Goal: Transaction & Acquisition: Download file/media

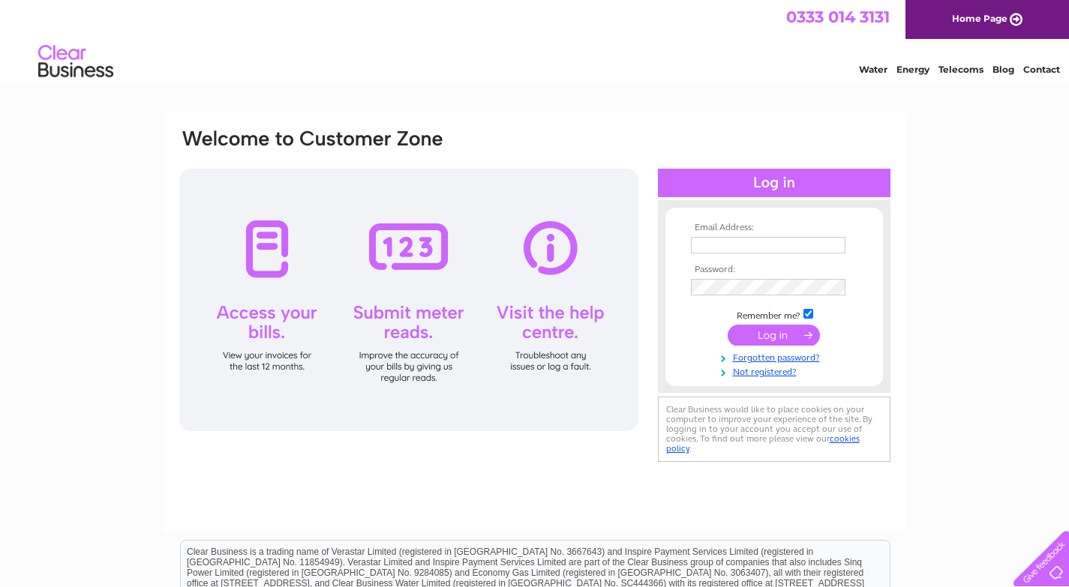
type input "[EMAIL_ADDRESS][DOMAIN_NAME]"
click at [783, 336] on input "submit" at bounding box center [774, 335] width 92 height 21
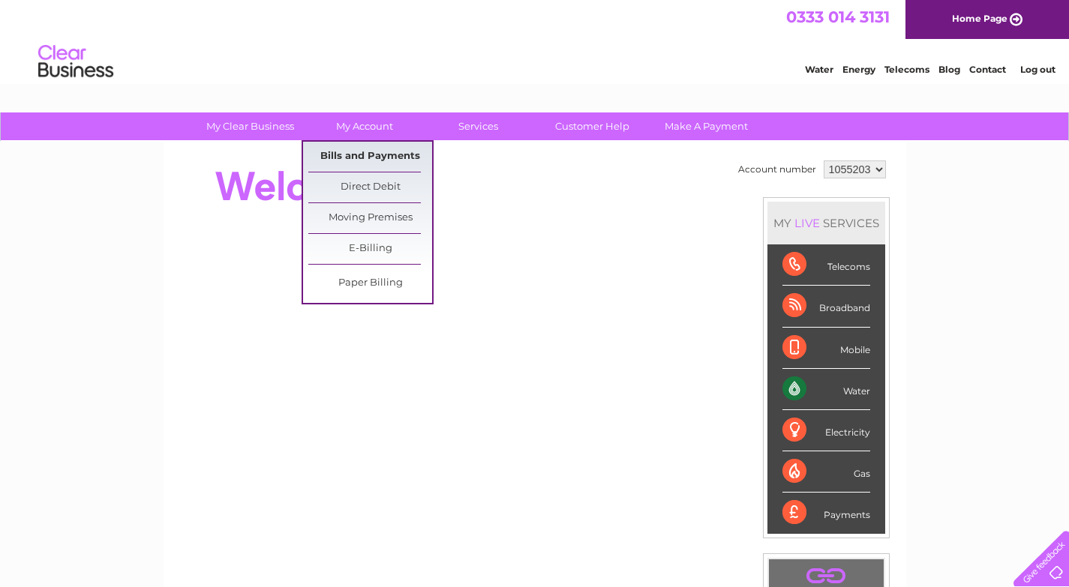
click at [353, 163] on link "Bills and Payments" at bounding box center [370, 157] width 124 height 30
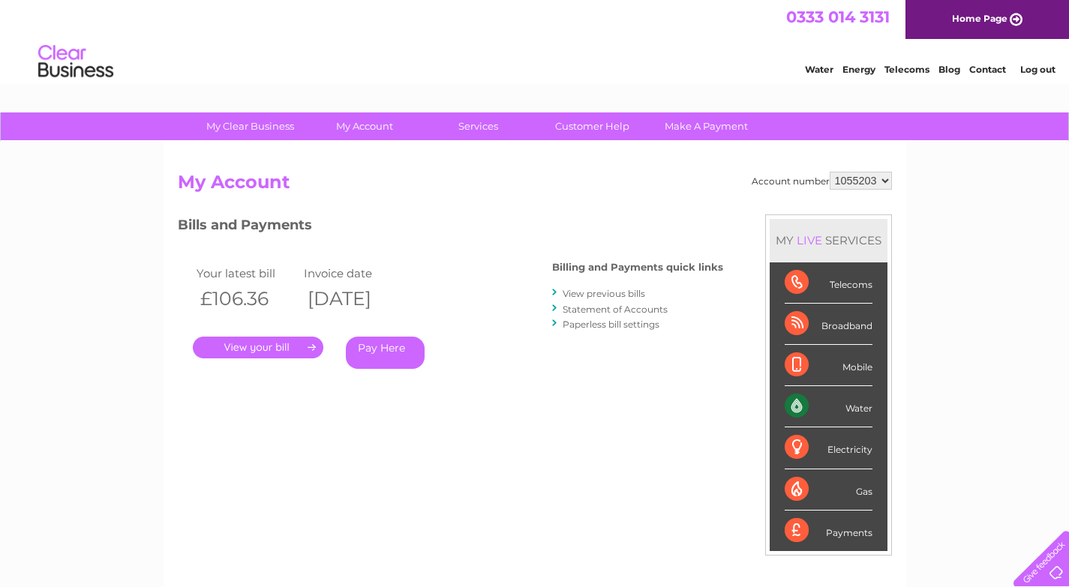
click at [255, 346] on link "." at bounding box center [258, 348] width 131 height 22
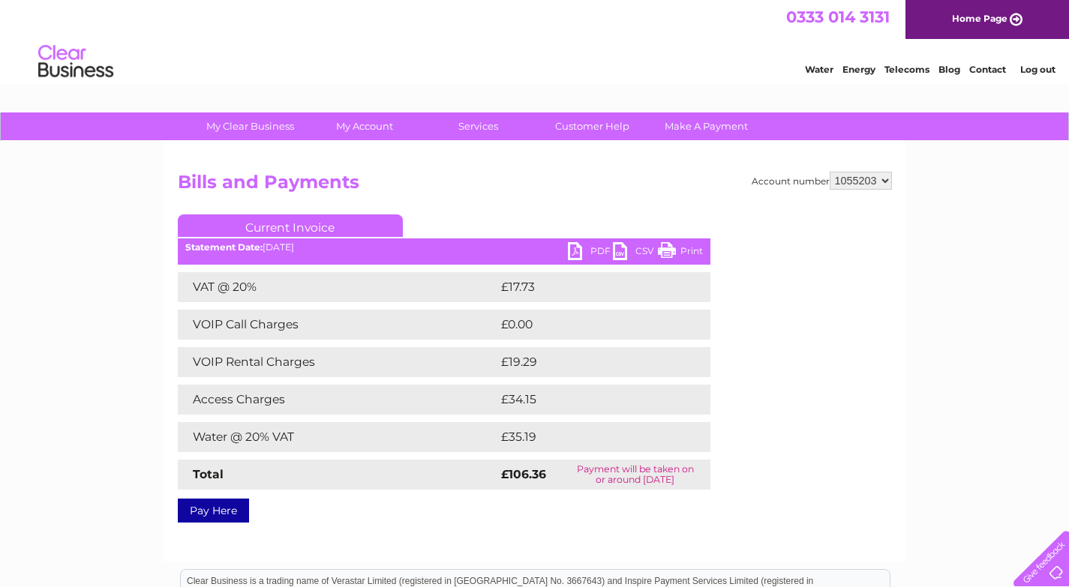
click at [588, 245] on link "PDF" at bounding box center [590, 253] width 45 height 22
